Goal: Task Accomplishment & Management: Complete application form

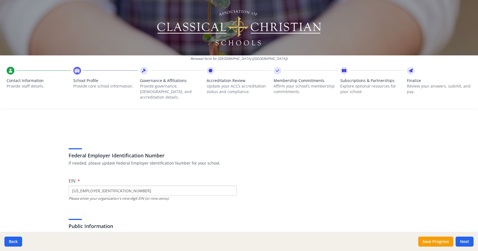
scroll to position [350, 0]
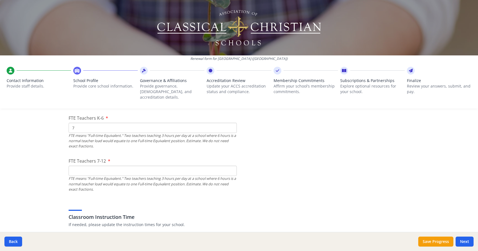
type input "7"
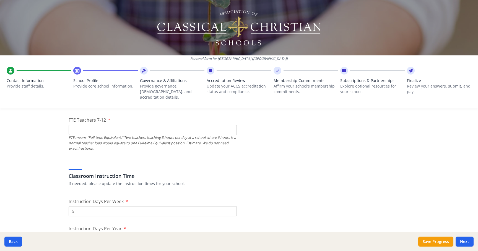
scroll to position [391, 0]
click at [133, 125] on input "FTE Teachers 7-12" at bounding box center [153, 130] width 168 height 10
type input "12"
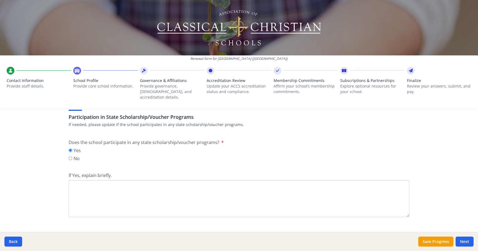
scroll to position [715, 0]
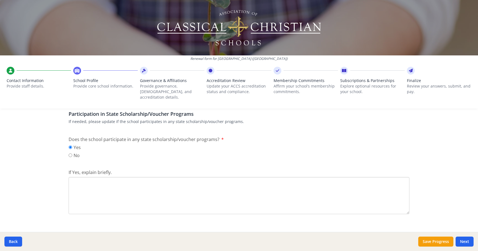
click at [198, 177] on textarea "If Yes, explain briefly." at bounding box center [239, 195] width 341 height 37
click at [183, 177] on textarea "MOScholars scholarships are awarded to students who reside and attend school in…" at bounding box center [239, 195] width 341 height 37
click at [232, 177] on textarea "MOScholars scholarships are awarded to students who reside in and attend school…" at bounding box center [239, 195] width 341 height 37
click at [387, 177] on textarea "MOScholars scholarships are awarded to students who reside in and attend school…" at bounding box center [239, 195] width 341 height 37
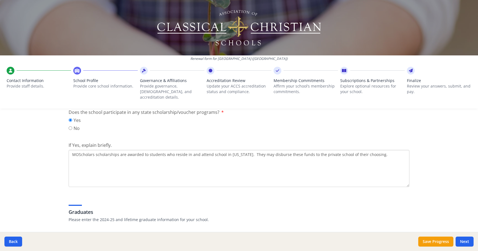
scroll to position [743, 0]
click at [254, 149] on textarea "MOScholars scholarships are awarded to students who reside in and attend school…" at bounding box center [239, 167] width 341 height 37
click at [388, 154] on textarea "MOScholars scholarships are awarded to students who reside in and attend school…" at bounding box center [239, 167] width 341 height 37
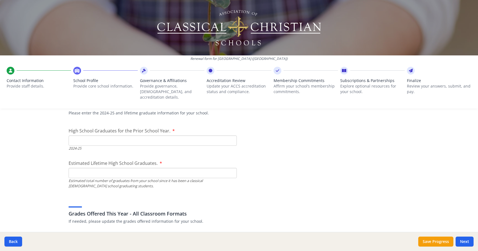
scroll to position [848, 0]
type textarea "MOScholars scholarships are awarded to students who reside in and attend school…"
click at [218, 136] on input "High School Graduates for the Prior School Year." at bounding box center [153, 141] width 168 height 10
type input "7"
click at [210, 168] on input "Estimated Lifetime High School Graduates." at bounding box center [153, 173] width 168 height 10
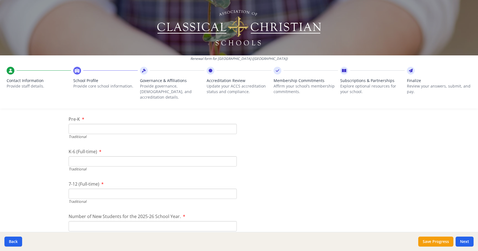
scroll to position [1214, 0]
click at [153, 123] on input "Pre-K" at bounding box center [153, 128] width 168 height 10
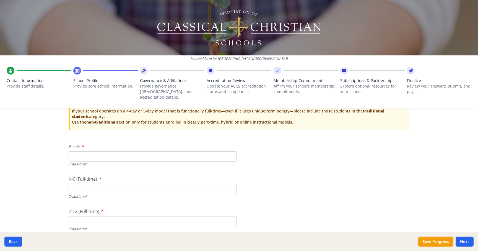
scroll to position [1184, 0]
